Goal: Obtain resource: Obtain resource

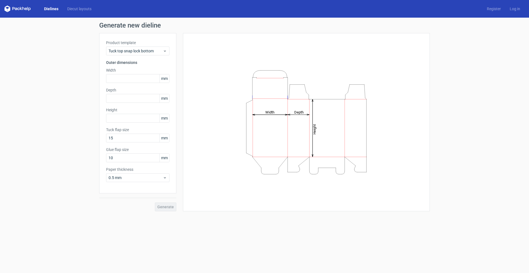
click at [379, 112] on icon "Height Depth Width" at bounding box center [306, 122] width 165 height 110
click at [162, 208] on div "Generate" at bounding box center [137, 202] width 77 height 18
click at [179, 213] on div "Generate new dieline Product template Tuck top snap lock bottom Outer dimension…" at bounding box center [264, 117] width 529 height 198
click at [136, 97] on input "text" at bounding box center [137, 98] width 63 height 9
click at [137, 99] on input "text" at bounding box center [137, 98] width 63 height 9
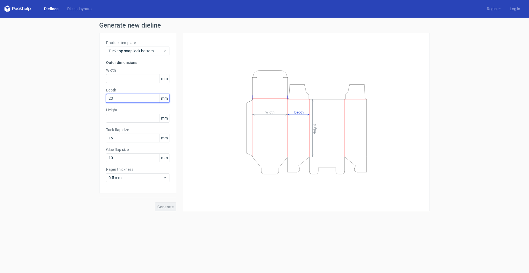
drag, startPoint x: 131, startPoint y: 98, endPoint x: 74, endPoint y: 97, distance: 57.3
click at [75, 97] on div "Generate new dieline Product template Tuck top snap lock bottom Outer dimension…" at bounding box center [264, 117] width 529 height 198
click at [133, 80] on input "text" at bounding box center [137, 78] width 63 height 9
drag, startPoint x: 122, startPoint y: 99, endPoint x: 77, endPoint y: 104, distance: 45.5
click at [77, 104] on div "Generate new dieline Product template Tuck top snap lock bottom Outer dimension…" at bounding box center [264, 117] width 529 height 198
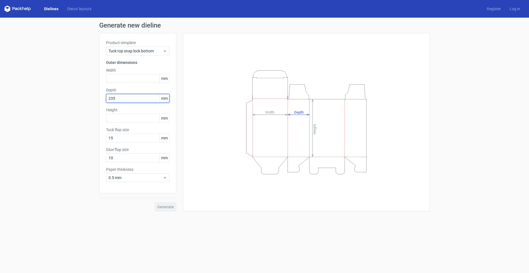
type input "235"
click at [127, 93] on div "Depth 235 mm" at bounding box center [137, 94] width 63 height 15
click at [125, 121] on input "text" at bounding box center [137, 118] width 63 height 9
click at [125, 120] on input "text" at bounding box center [137, 118] width 63 height 9
click at [123, 117] on input "text" at bounding box center [137, 118] width 63 height 9
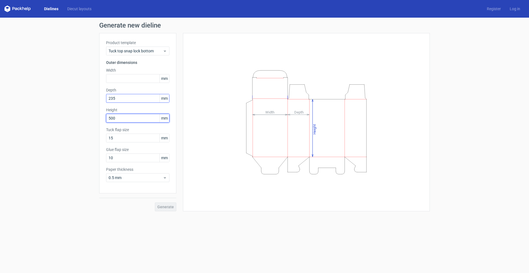
type input "500"
click at [134, 97] on input "235" at bounding box center [137, 98] width 63 height 9
click at [135, 119] on input "500" at bounding box center [137, 118] width 63 height 9
click at [135, 135] on input "15" at bounding box center [137, 138] width 63 height 9
click at [131, 152] on div "Glue flap size 10 mm" at bounding box center [137, 154] width 63 height 15
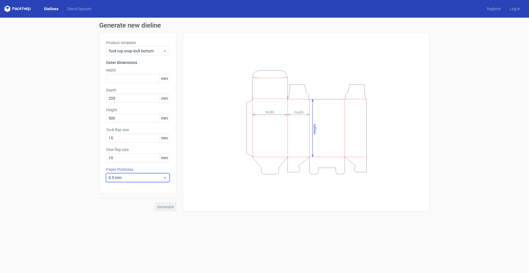
click at [138, 174] on div "0.5 mm" at bounding box center [137, 177] width 63 height 9
drag, startPoint x: 138, startPoint y: 213, endPoint x: 136, endPoint y: 167, distance: 46.9
click at [138, 212] on div "1.5 mm" at bounding box center [137, 216] width 59 height 9
click at [163, 140] on span "mm" at bounding box center [164, 138] width 10 height 8
click at [144, 49] on span "Tuck top snap lock bottom" at bounding box center [135, 51] width 54 height 6
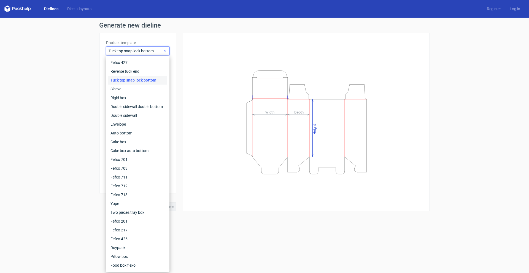
click at [144, 49] on span "Tuck top snap lock bottom" at bounding box center [135, 51] width 54 height 6
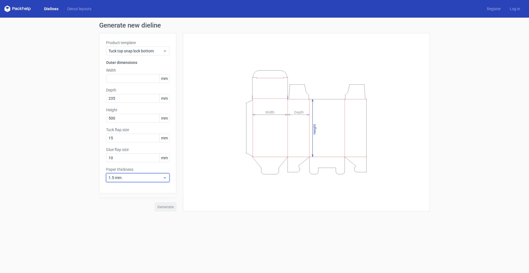
click at [137, 180] on div "1.5 mm" at bounding box center [137, 177] width 63 height 9
click at [124, 226] on div "3 mm" at bounding box center [137, 225] width 59 height 9
click at [136, 156] on input "10" at bounding box center [137, 157] width 63 height 9
click at [146, 77] on input "text" at bounding box center [137, 78] width 63 height 9
drag, startPoint x: 134, startPoint y: 78, endPoint x: 64, endPoint y: 81, distance: 70.0
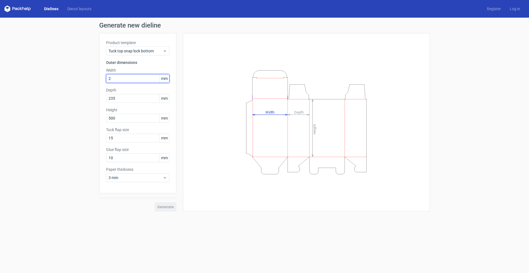
click at [64, 81] on div "Generate new dieline Product template Tuck top snap lock bottom Outer dimension…" at bounding box center [264, 117] width 529 height 198
click at [120, 78] on input "3" at bounding box center [137, 78] width 63 height 9
type input "300"
click at [131, 99] on input "235" at bounding box center [137, 98] width 63 height 9
click at [167, 209] on button "Generate" at bounding box center [165, 206] width 21 height 9
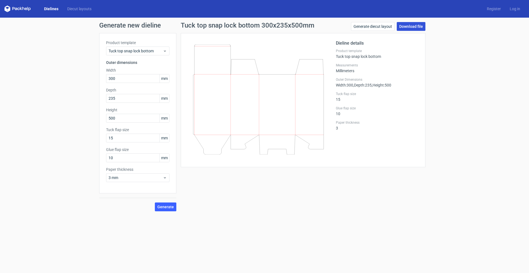
click at [406, 25] on link "Download file" at bounding box center [410, 26] width 29 height 9
click at [148, 39] on div "Product template Tuck top snap lock bottom Outer dimensions Width 300 mm Depth …" at bounding box center [137, 113] width 77 height 160
click at [153, 45] on label "Product template" at bounding box center [137, 43] width 63 height 6
click at [161, 50] on span "Tuck top snap lock bottom" at bounding box center [135, 51] width 54 height 6
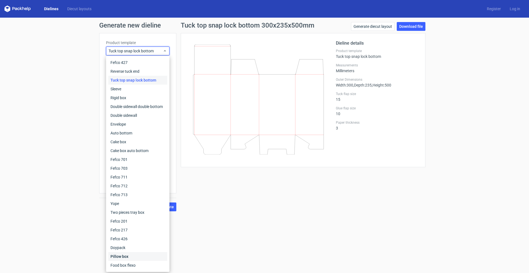
click at [135, 257] on div "Pillow box" at bounding box center [137, 256] width 59 height 9
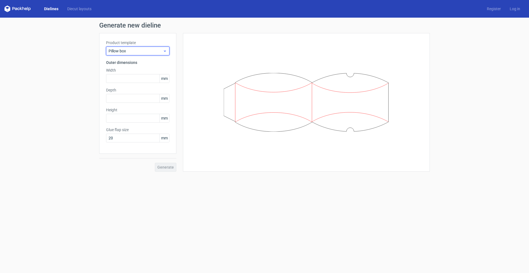
click at [143, 47] on div "Pillow box" at bounding box center [137, 51] width 63 height 9
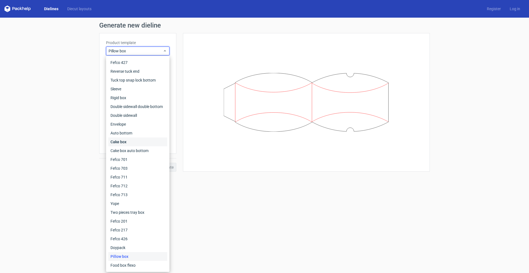
click at [130, 140] on div "Cake box" at bounding box center [137, 141] width 59 height 9
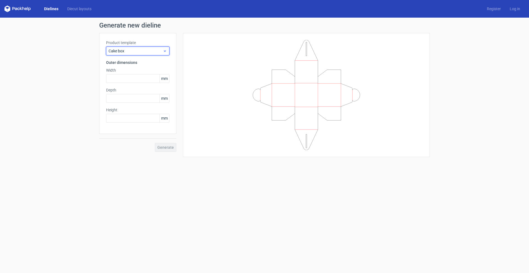
click at [147, 49] on span "Cake box" at bounding box center [135, 51] width 54 height 6
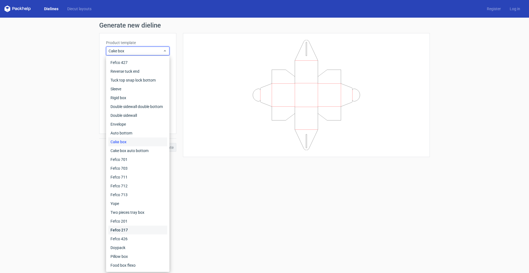
click at [139, 228] on div "Fefco 217" at bounding box center [137, 229] width 59 height 9
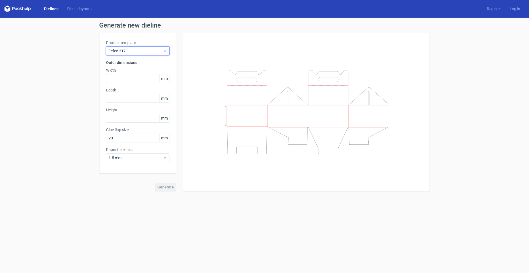
click at [137, 51] on span "Fefco 217" at bounding box center [135, 51] width 54 height 6
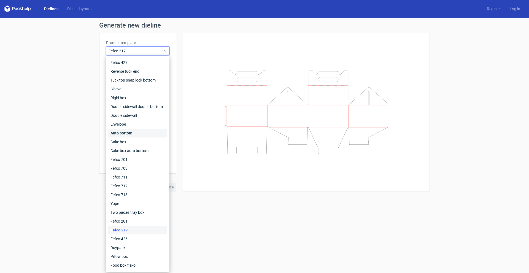
click at [144, 131] on div "Auto bottom" at bounding box center [137, 133] width 59 height 9
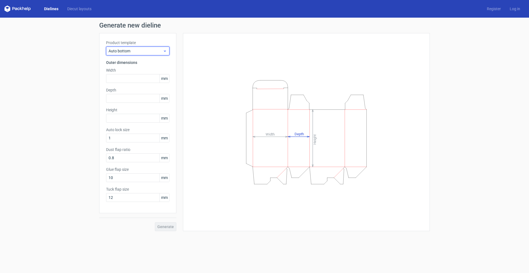
click at [146, 50] on span "Auto bottom" at bounding box center [135, 51] width 54 height 6
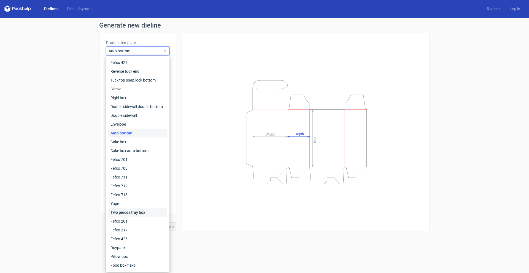
click at [143, 213] on div "Two pieces tray box" at bounding box center [137, 212] width 59 height 9
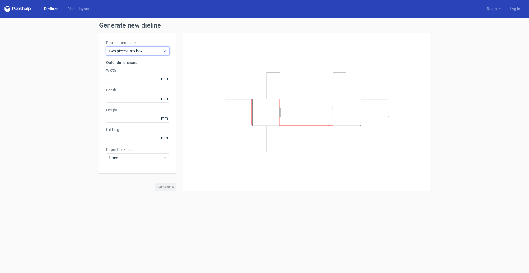
click at [145, 48] on span "Two pieces tray box" at bounding box center [135, 51] width 54 height 6
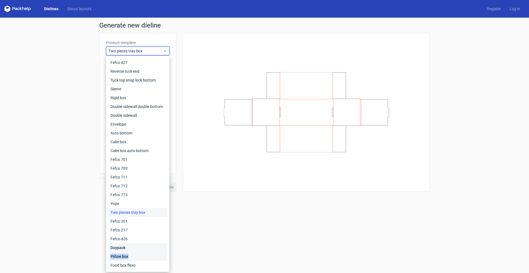
drag, startPoint x: 132, startPoint y: 252, endPoint x: 134, endPoint y: 248, distance: 4.8
click at [134, 248] on div "Fefco 427 Reverse tuck end Tuck top snap lock bottom Sleeve Rigid box Double si…" at bounding box center [137, 163] width 59 height 211
click at [134, 248] on div "Doypack" at bounding box center [137, 247] width 59 height 9
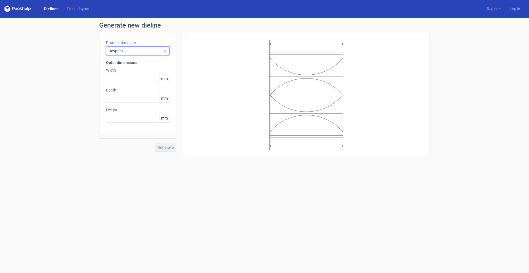
click at [116, 55] on div "Doypack" at bounding box center [137, 51] width 63 height 9
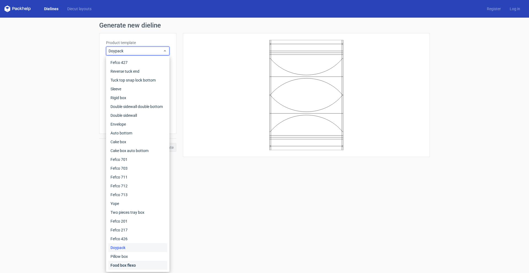
click at [138, 264] on div "Food box flexo" at bounding box center [137, 265] width 59 height 9
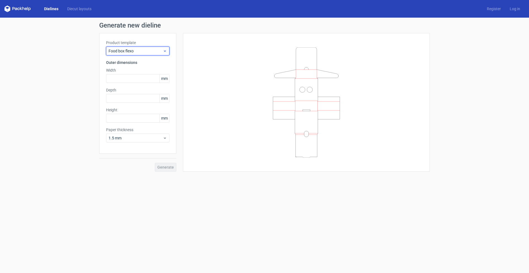
click at [113, 53] on span "Food box flexo" at bounding box center [135, 51] width 54 height 6
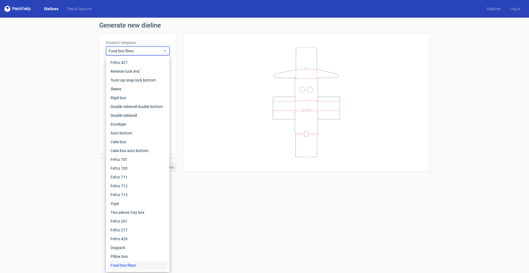
drag, startPoint x: 113, startPoint y: 52, endPoint x: 94, endPoint y: 56, distance: 18.7
click at [94, 56] on div "Generate new dieline Product template Food box flexo Outer dimensions Width mm …" at bounding box center [264, 97] width 529 height 158
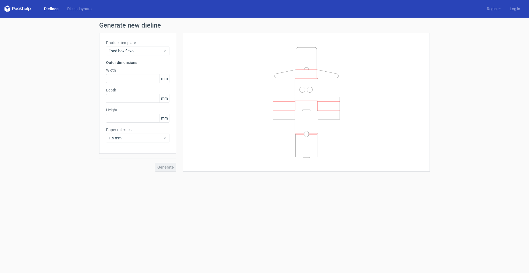
click at [166, 168] on div "Generate" at bounding box center [137, 163] width 77 height 18
click at [134, 51] on span "Food box flexo" at bounding box center [135, 51] width 54 height 6
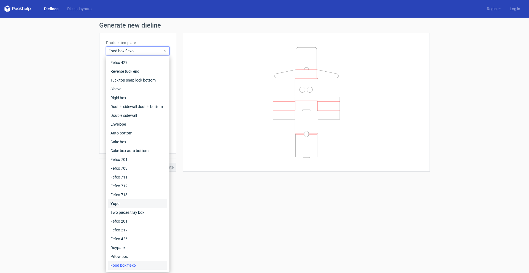
click at [134, 202] on div "Yope" at bounding box center [137, 203] width 59 height 9
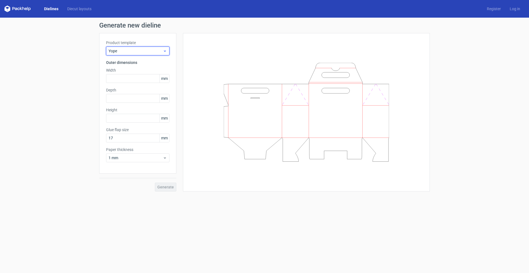
click at [131, 51] on span "Yope" at bounding box center [135, 51] width 54 height 6
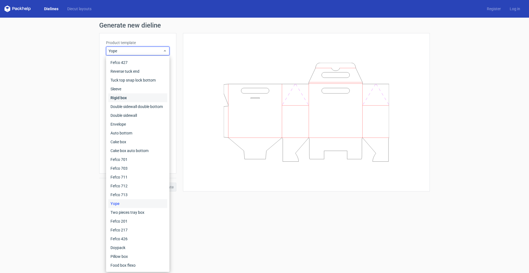
click at [136, 95] on div "Rigid box" at bounding box center [137, 97] width 59 height 9
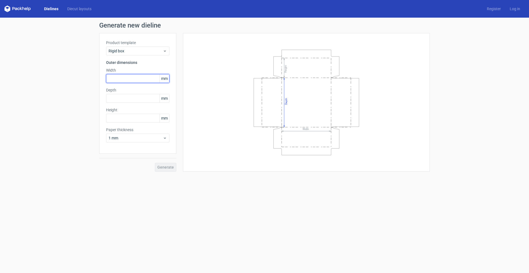
click at [139, 79] on input "text" at bounding box center [137, 78] width 63 height 9
type input "500"
click at [130, 98] on input "text" at bounding box center [137, 98] width 63 height 9
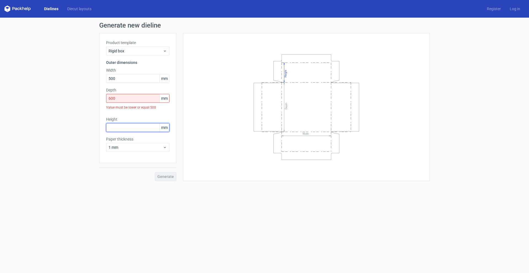
click at [126, 117] on div "Height mm" at bounding box center [137, 123] width 63 height 15
drag, startPoint x: 132, startPoint y: 97, endPoint x: 85, endPoint y: 95, distance: 46.9
click at [86, 96] on div "Generate new dieline Product template Rigid box Outer dimensions Width 500 mm D…" at bounding box center [264, 102] width 529 height 168
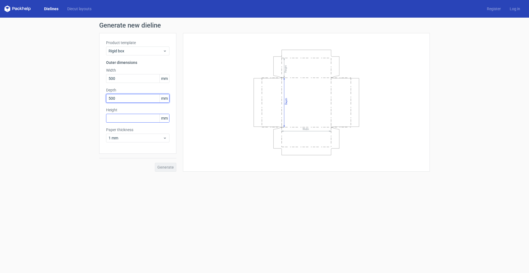
type input "500"
click at [119, 120] on input "text" at bounding box center [137, 118] width 63 height 9
click at [140, 117] on input "300" at bounding box center [137, 118] width 63 height 9
type input "300"
click at [137, 106] on div "Product template Rigid box Outer dimensions Width 500 mm Depth 500 mm Height 30…" at bounding box center [137, 93] width 77 height 121
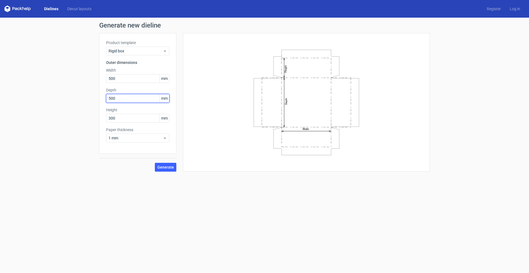
click at [135, 98] on input "500" at bounding box center [137, 98] width 63 height 9
click at [140, 136] on span "1 mm" at bounding box center [135, 138] width 54 height 6
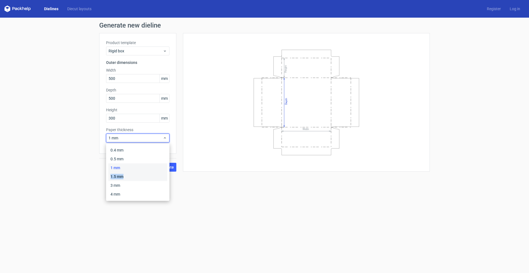
drag, startPoint x: 134, startPoint y: 165, endPoint x: 137, endPoint y: 175, distance: 10.8
click at [137, 175] on div "0.4 mm 0.5 mm 1 mm 1.5 mm 3 mm 4 mm" at bounding box center [137, 172] width 59 height 53
click at [157, 130] on label "Paper thickness" at bounding box center [137, 130] width 63 height 6
click at [156, 140] on span "1 mm" at bounding box center [135, 138] width 54 height 6
click at [130, 173] on div "1.5 mm" at bounding box center [137, 176] width 59 height 9
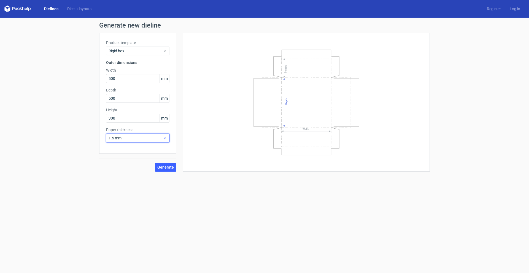
click at [148, 140] on span "1.5 mm" at bounding box center [135, 138] width 54 height 6
click at [164, 126] on div "Product template Rigid box Outer dimensions Width 500 mm Depth 500 mm Height 30…" at bounding box center [137, 93] width 77 height 121
click at [169, 165] on span "Generate" at bounding box center [165, 167] width 17 height 4
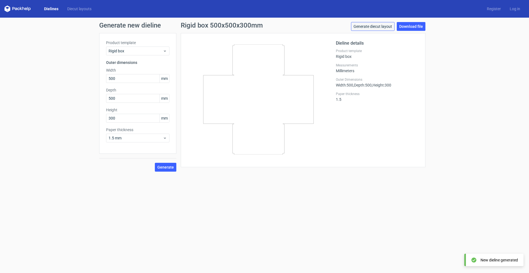
click at [379, 27] on link "Generate diecut layout" at bounding box center [372, 26] width 43 height 9
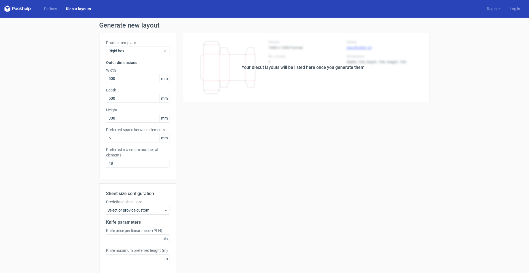
scroll to position [24, 0]
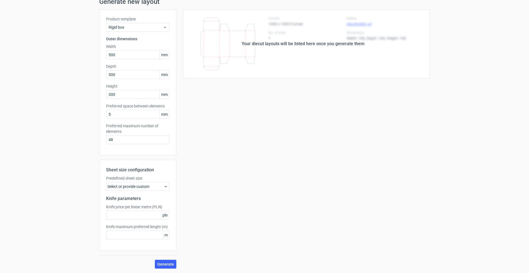
click at [159, 187] on div "Select or provide custom" at bounding box center [137, 186] width 63 height 9
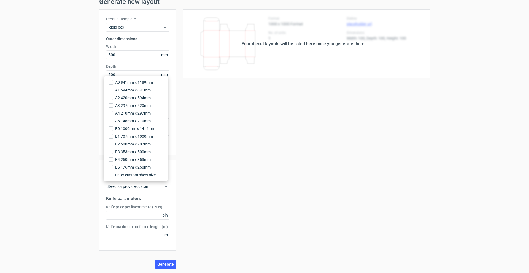
click at [159, 187] on div "Select or provide custom" at bounding box center [137, 186] width 63 height 9
click at [143, 214] on input "text" at bounding box center [137, 215] width 63 height 9
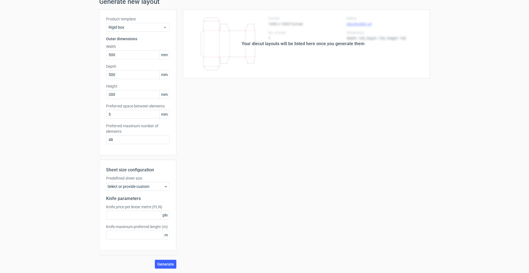
click at [216, 204] on div "Your diecut layouts will be listed here once you generate them Height Depth Wid…" at bounding box center [302, 138] width 253 height 259
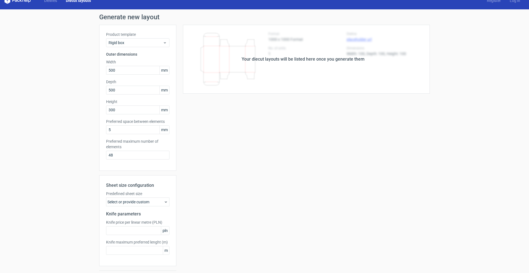
scroll to position [0, 0]
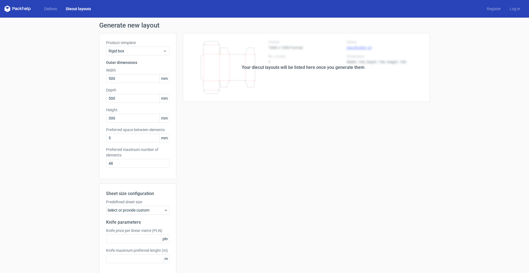
click at [137, 211] on div "Select or provide custom" at bounding box center [137, 210] width 63 height 9
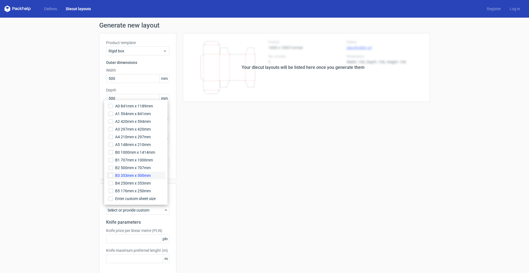
click at [131, 178] on label "B3 353mm x 500mm" at bounding box center [135, 176] width 59 height 8
click at [113, 178] on input "B3 353mm x 500mm" at bounding box center [110, 175] width 4 height 4
click at [276, 179] on div "Your diecut layouts will be listed here once you generate them Height Depth Wid…" at bounding box center [302, 162] width 253 height 259
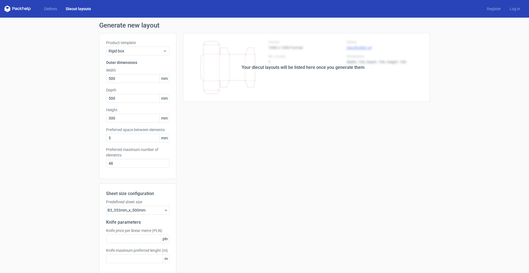
click at [162, 240] on span "pln" at bounding box center [165, 239] width 8 height 8
drag, startPoint x: 162, startPoint y: 238, endPoint x: 154, endPoint y: 239, distance: 7.8
click at [161, 238] on span "pln" at bounding box center [165, 239] width 8 height 8
click at [154, 239] on input "text" at bounding box center [137, 238] width 63 height 9
click at [54, 8] on link "Dielines" at bounding box center [51, 9] width 22 height 6
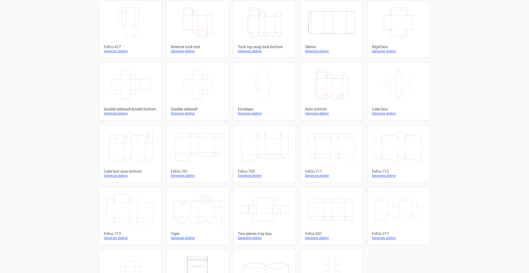
scroll to position [71, 0]
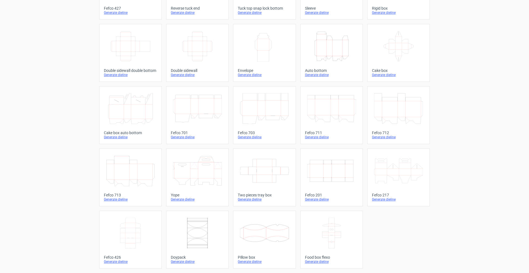
click at [139, 114] on icon at bounding box center [130, 108] width 49 height 31
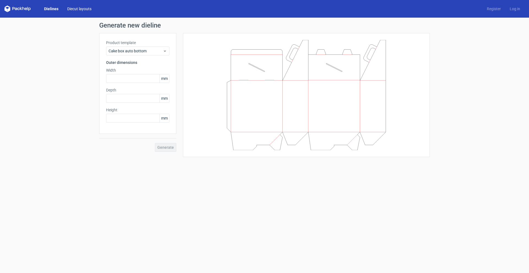
click at [78, 8] on link "Diecut layouts" at bounding box center [79, 9] width 33 height 6
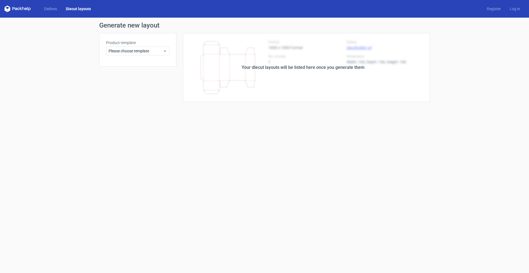
click at [26, 9] on icon at bounding box center [17, 9] width 26 height 7
click at [15, 8] on icon at bounding box center [13, 8] width 2 height 3
